Goal: Information Seeking & Learning: Learn about a topic

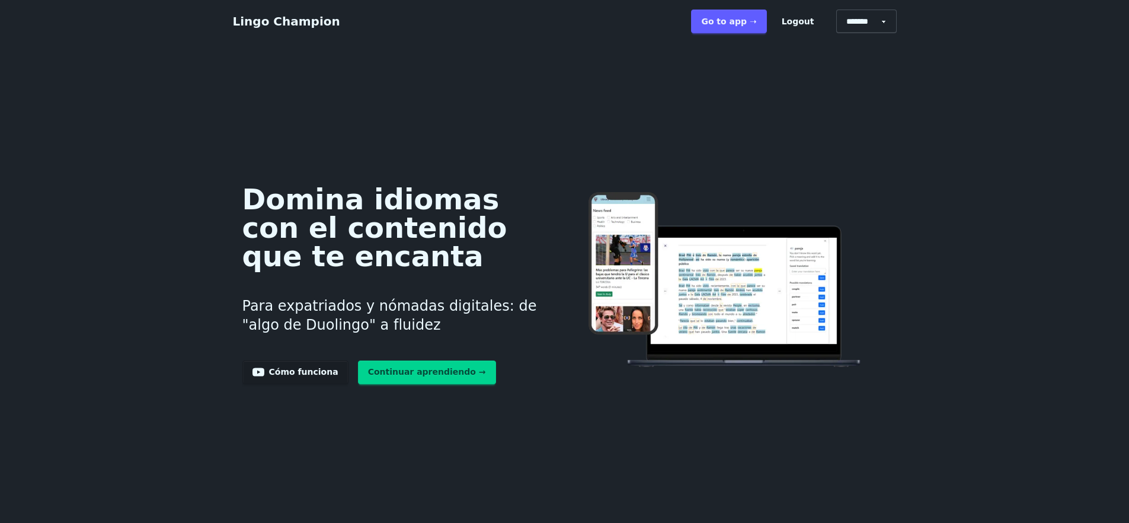
click at [738, 23] on link "Go to app ➝" at bounding box center [728, 21] width 75 height 24
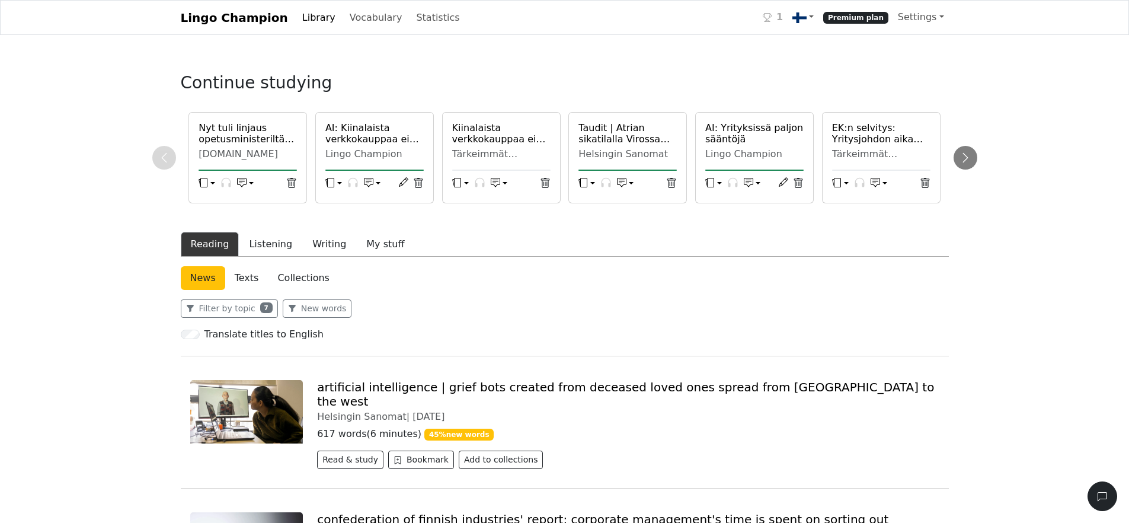
click at [271, 362] on div "artificial intelligence | grief bots created from deceased loved ones spread fr…" at bounding box center [565, 418] width 768 height 127
click at [267, 246] on button "Listening" at bounding box center [270, 244] width 63 height 25
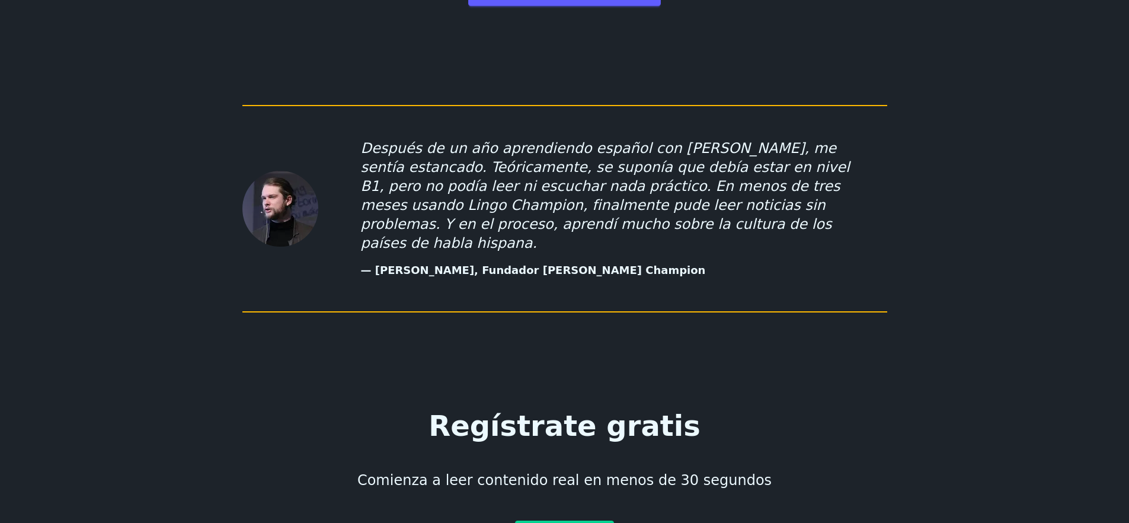
scroll to position [6713, 0]
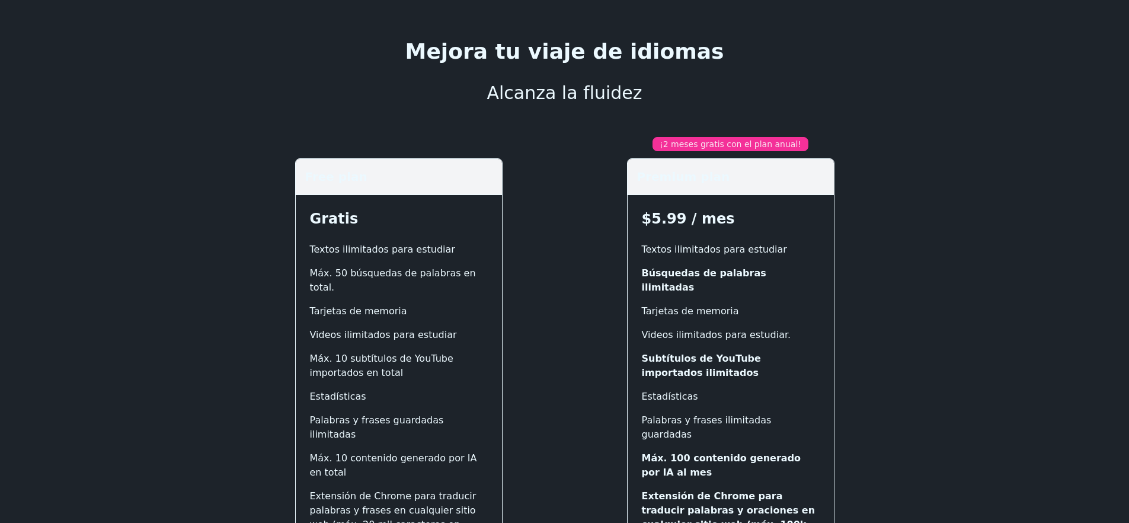
scroll to position [57, 0]
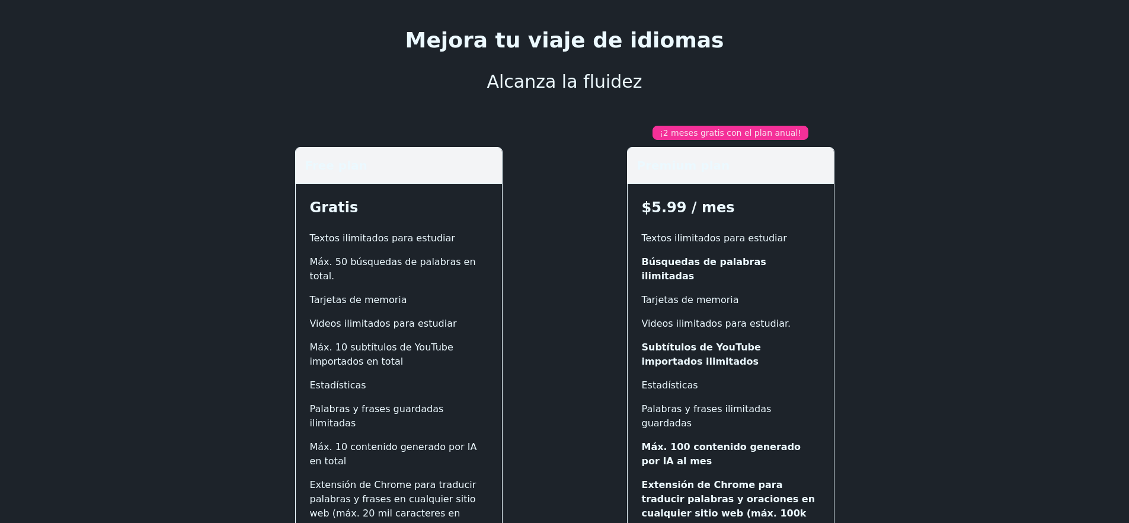
click at [1037, 153] on main "Mejora tu viaje de idiomas Alcanza la fluidez Free plan Gratis Textos ilimitado…" at bounding box center [564, 308] width 1129 height 644
